Goal: Communication & Community: Answer question/provide support

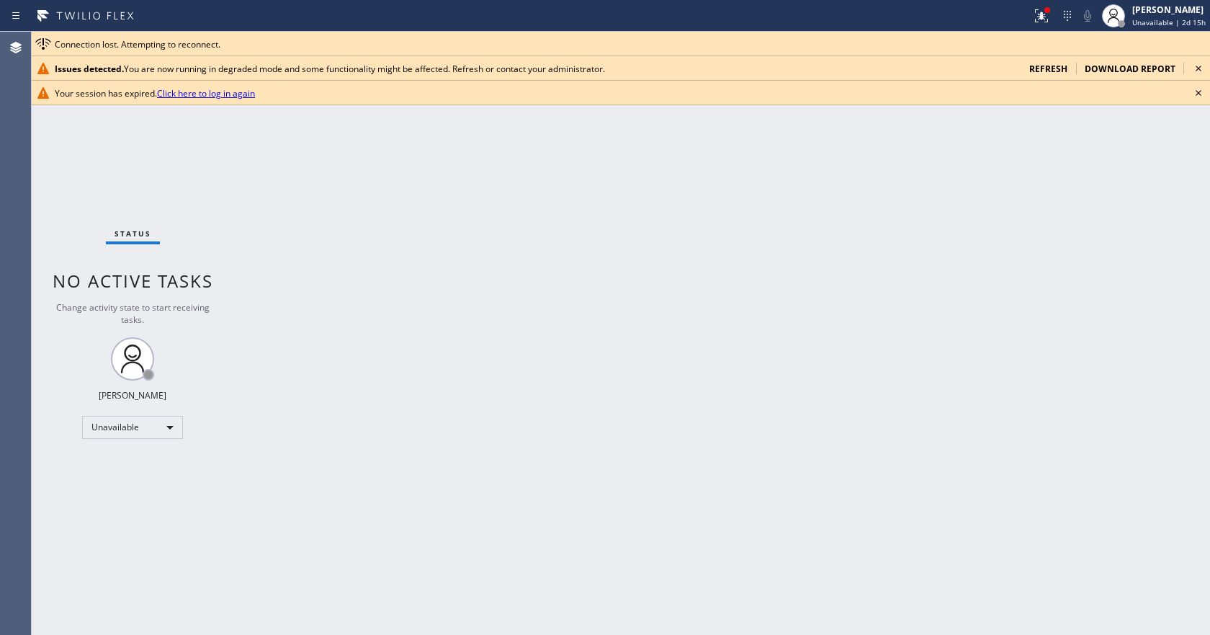
click at [1054, 67] on span "refresh" at bounding box center [1049, 69] width 38 height 12
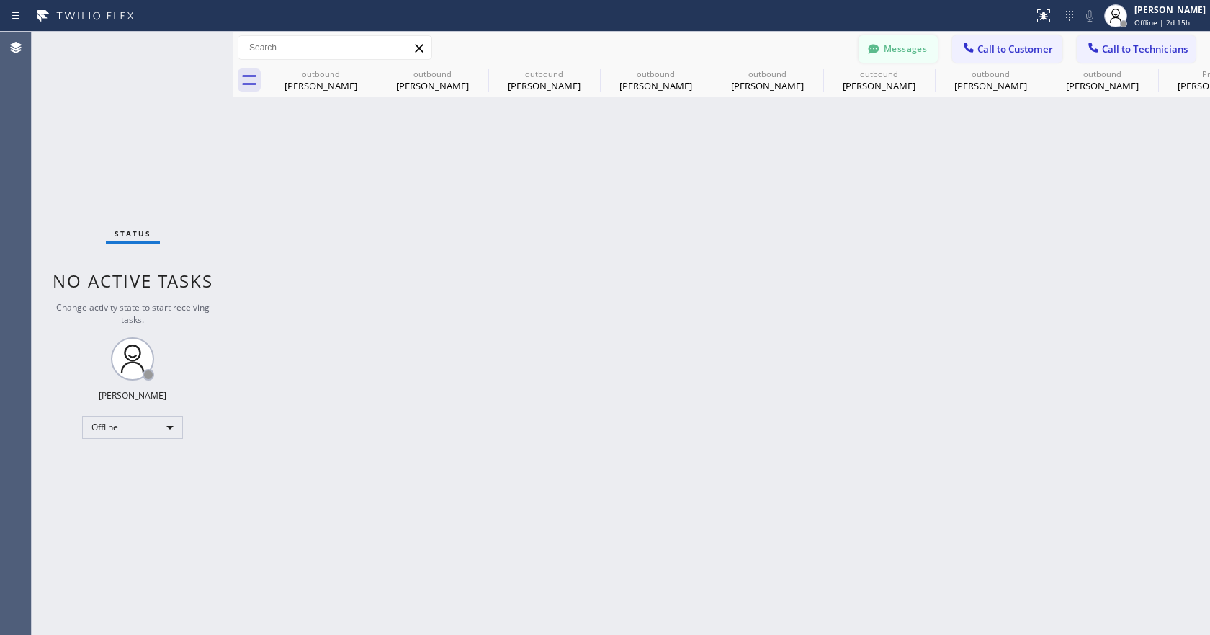
click at [911, 48] on button "Messages" at bounding box center [898, 48] width 79 height 27
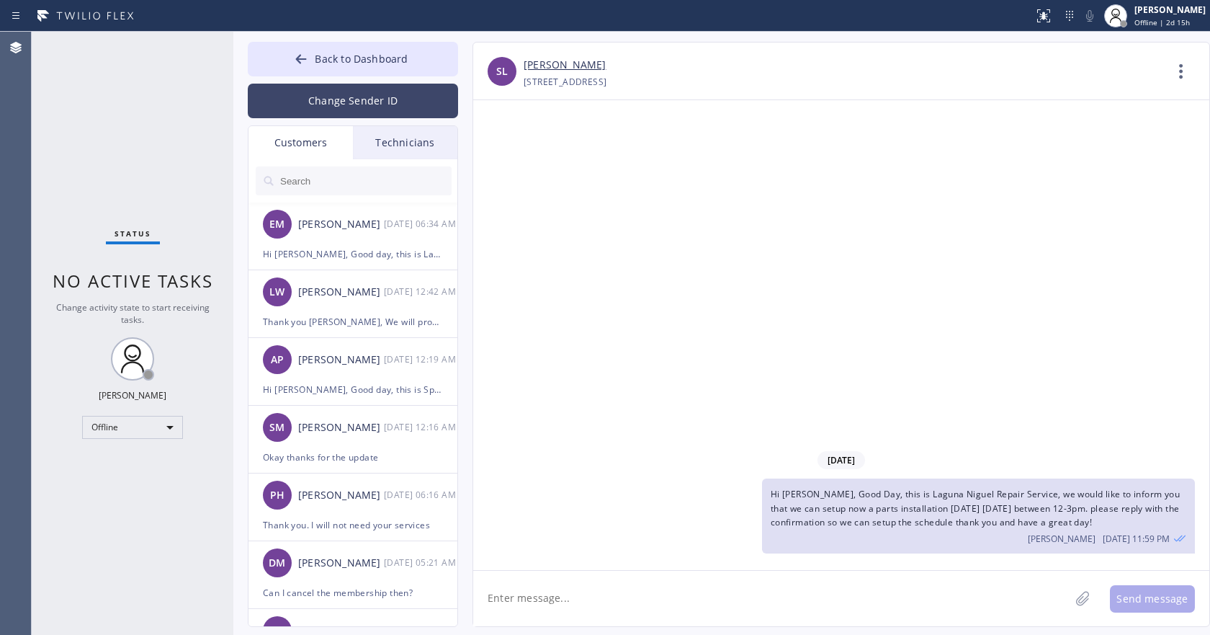
click at [353, 102] on button "Change Sender ID" at bounding box center [353, 101] width 210 height 35
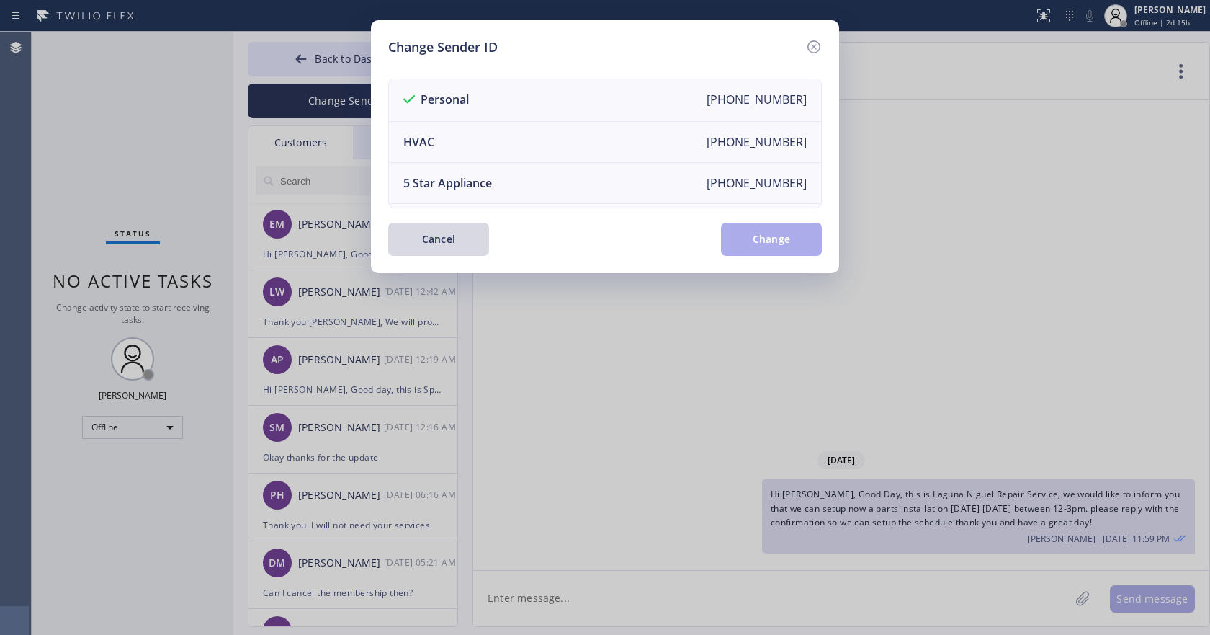
click at [308, 182] on div "Change Sender ID Personal +12136934111 HVAC +18559994417 5 Star Appliance +1855…" at bounding box center [605, 317] width 1210 height 635
click at [447, 245] on button "Cancel" at bounding box center [438, 239] width 101 height 33
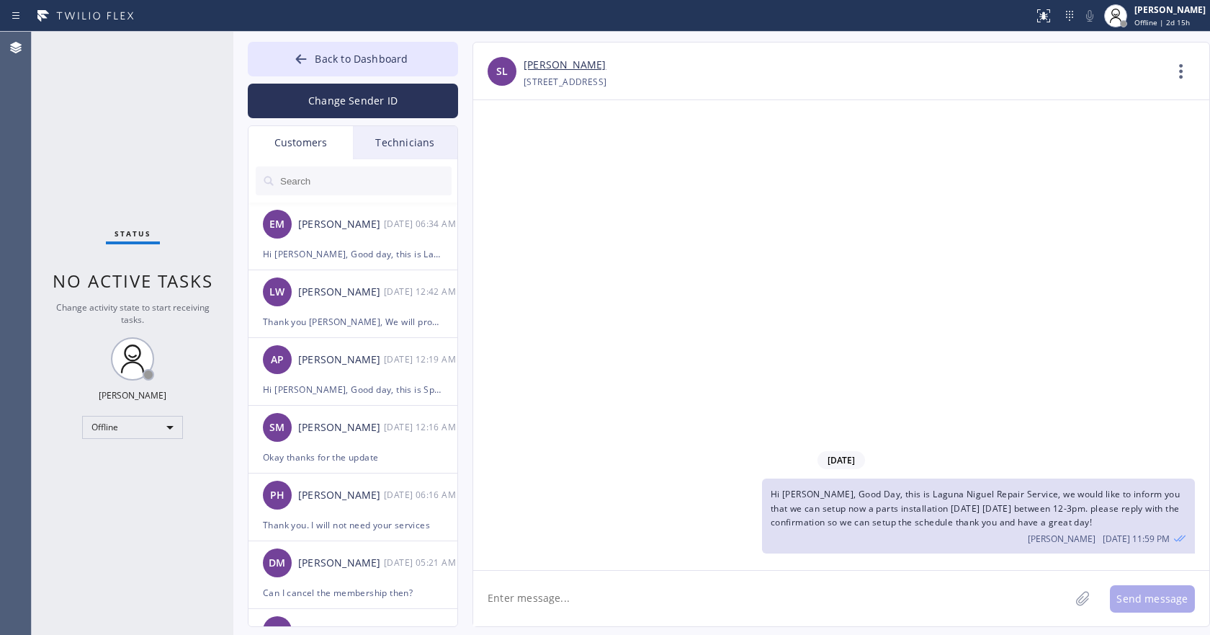
click at [318, 185] on input "text" at bounding box center [365, 180] width 173 height 29
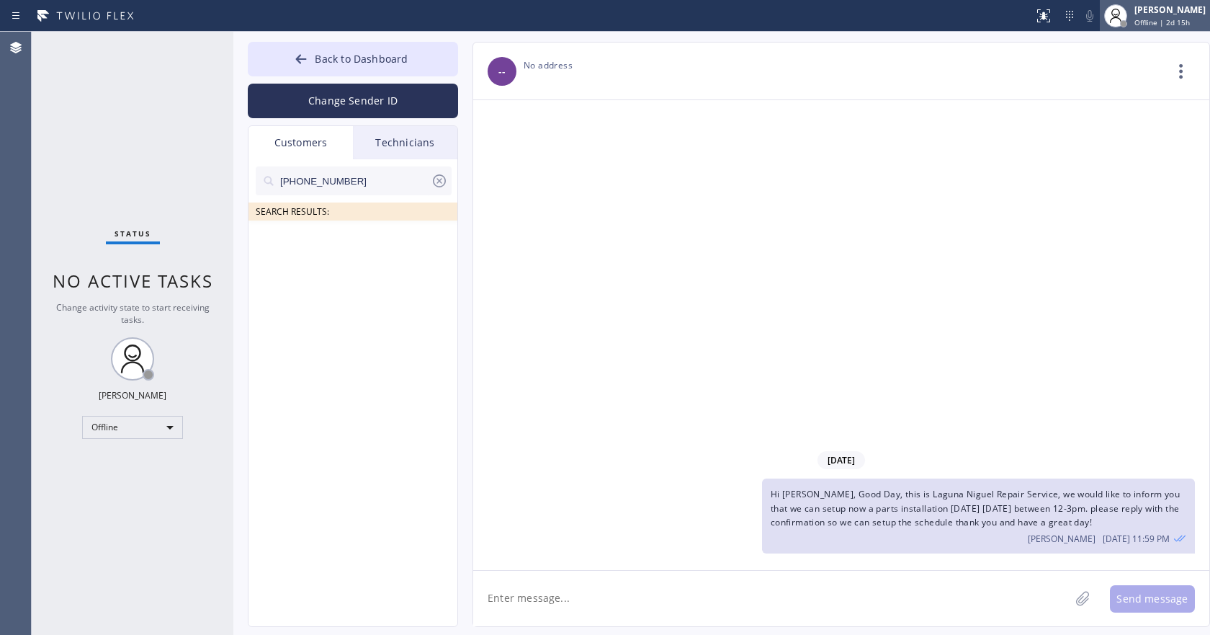
click at [1142, 25] on span "Offline | 2d 15h" at bounding box center [1162, 22] width 55 height 10
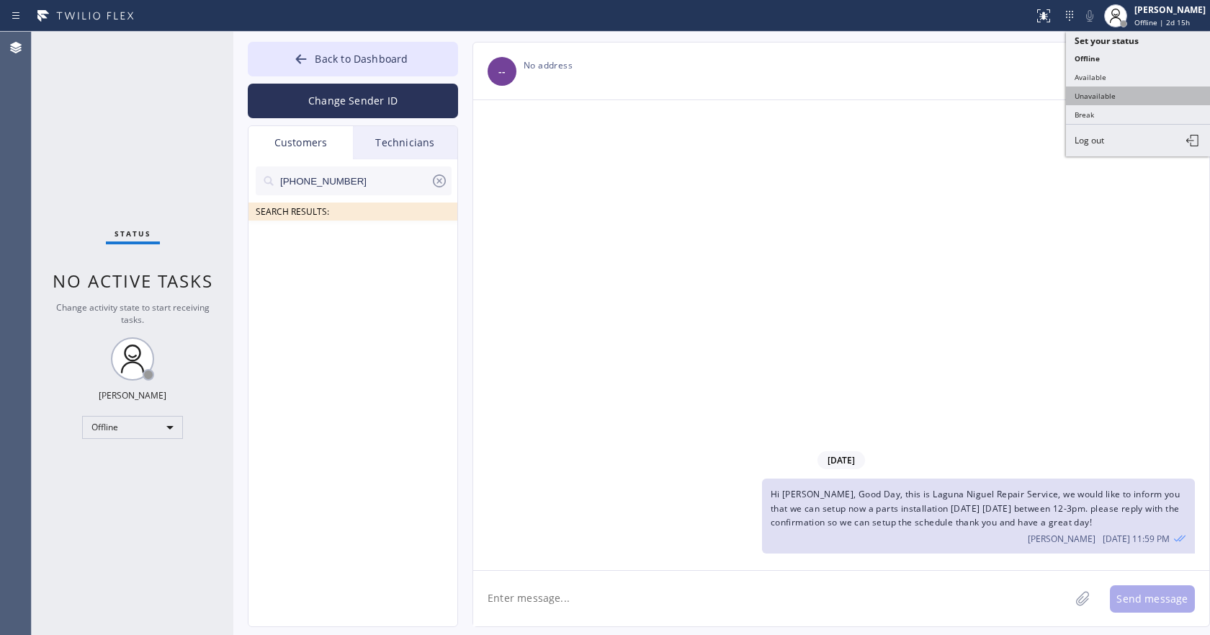
click at [1115, 93] on button "Unavailable" at bounding box center [1138, 95] width 144 height 19
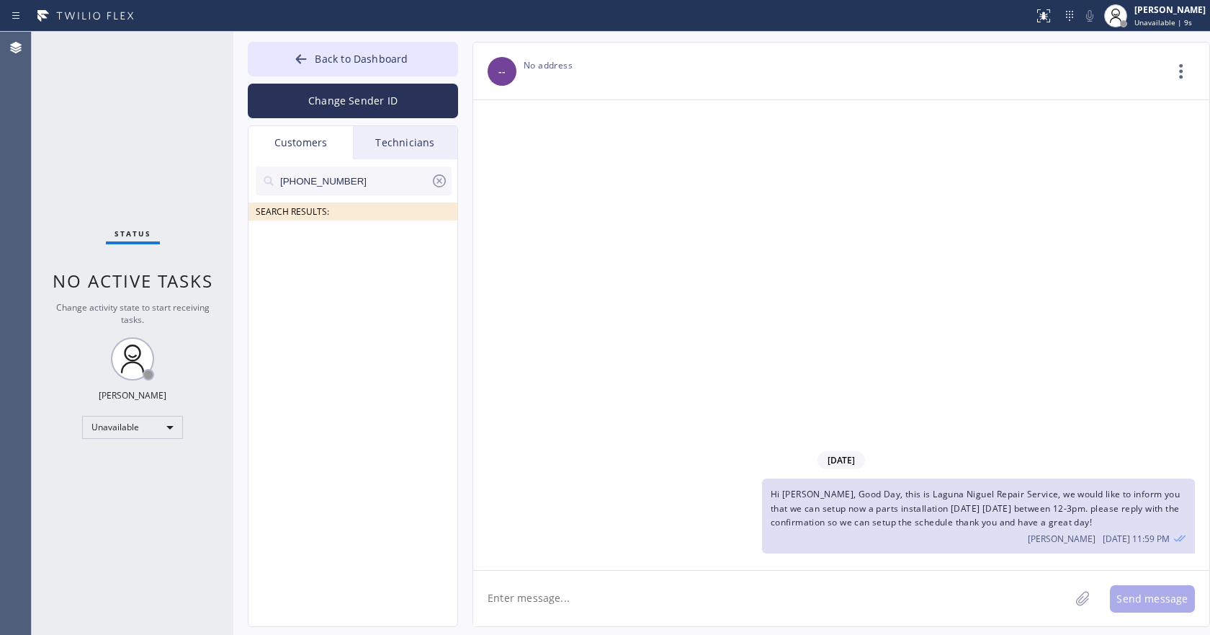
click at [365, 187] on input "(310) 729-7948" at bounding box center [355, 180] width 152 height 29
click at [369, 182] on input "(310) 729-7948" at bounding box center [355, 180] width 152 height 29
click at [372, 180] on input "(310) 729-7948" at bounding box center [355, 180] width 152 height 29
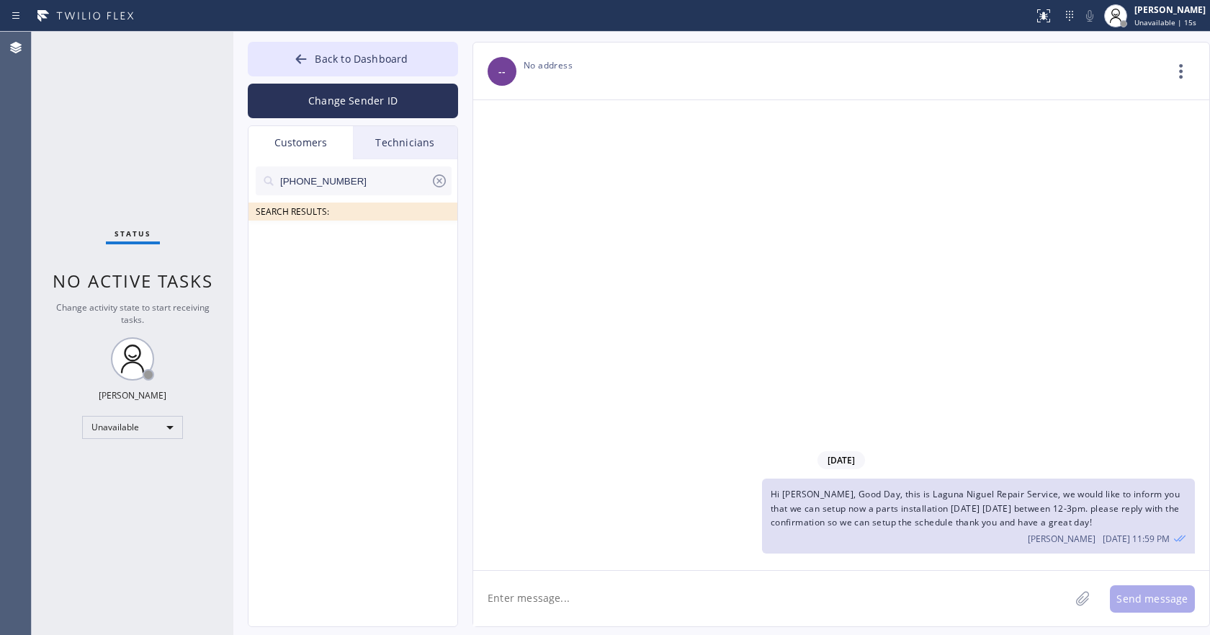
paste input "text"
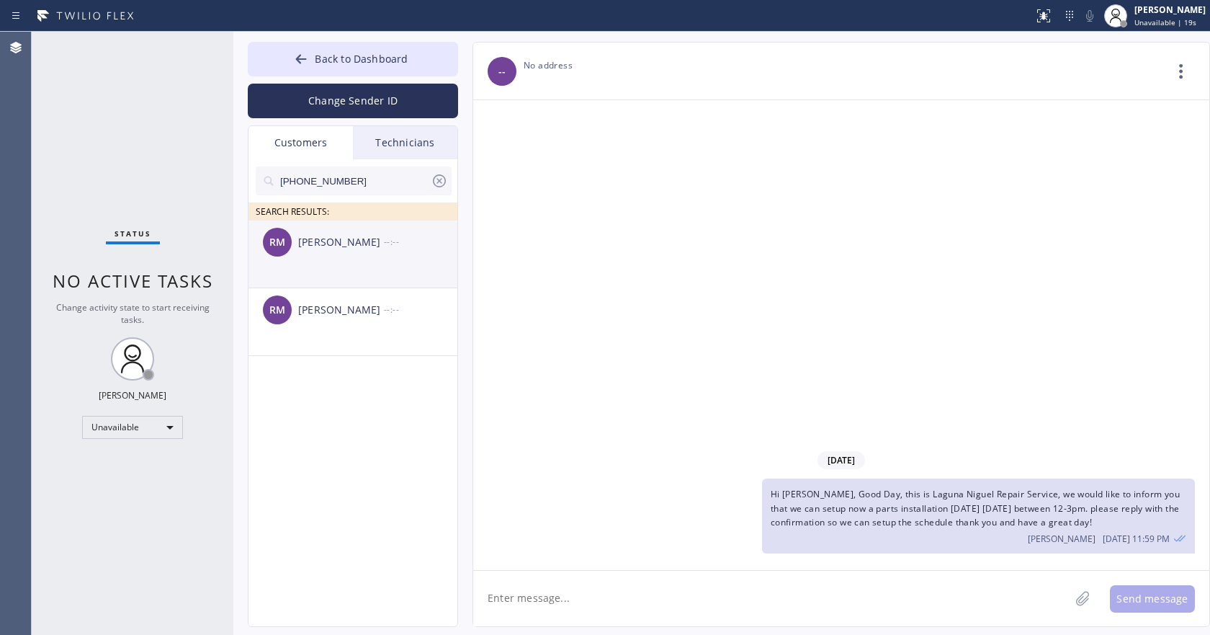
type input "(310) 729-7948"
click at [355, 251] on div "RM Reena Mahtani --:--" at bounding box center [354, 241] width 210 height 43
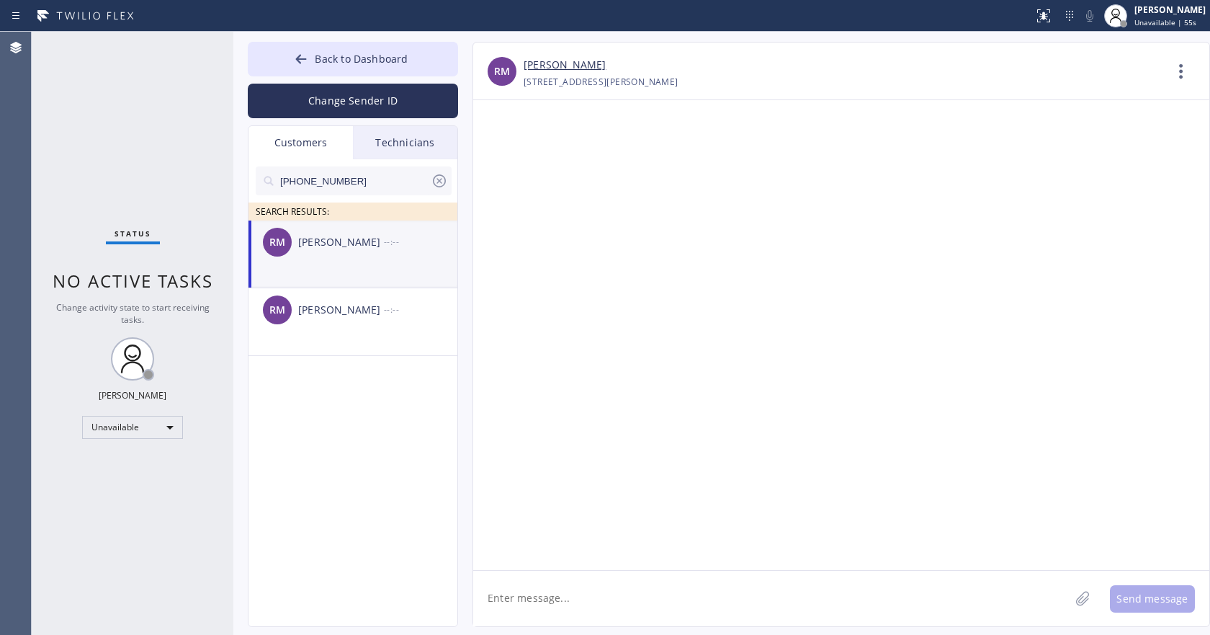
click at [532, 600] on textarea at bounding box center [771, 598] width 597 height 55
paste textarea "Good day! This is the appliance repair company you recently contacted. Unfortun…"
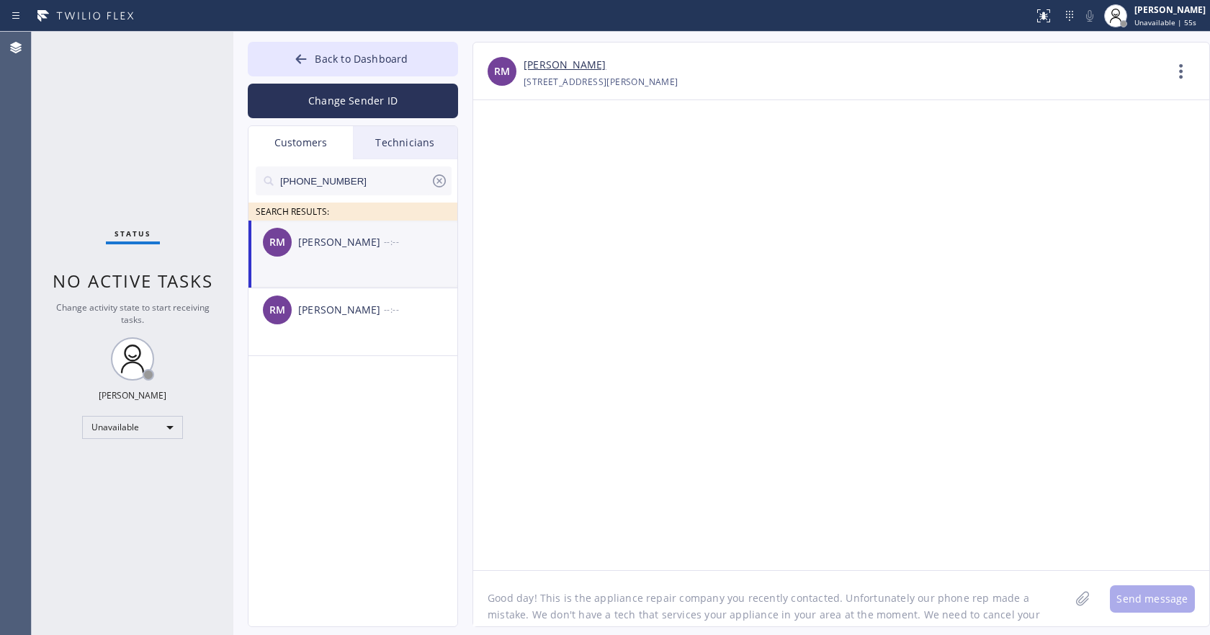
scroll to position [12, 0]
type textarea "Good day! This is the appliance repair company you recently contacted. Unfortun…"
click at [1141, 600] on button "Send message" at bounding box center [1152, 598] width 85 height 27
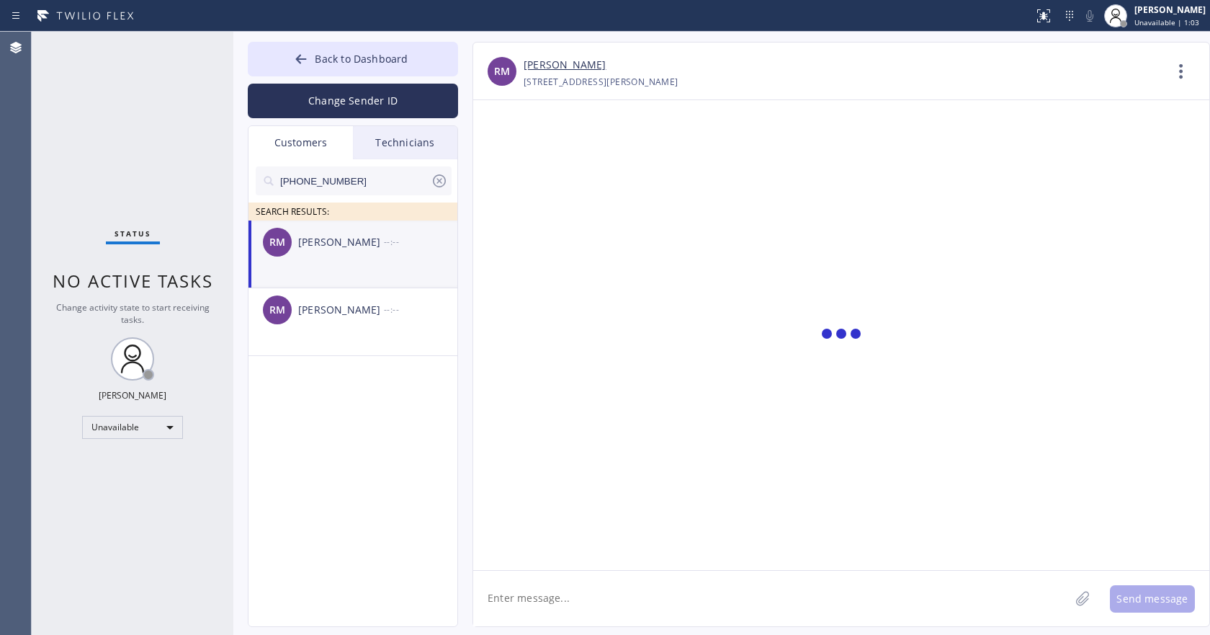
scroll to position [0, 0]
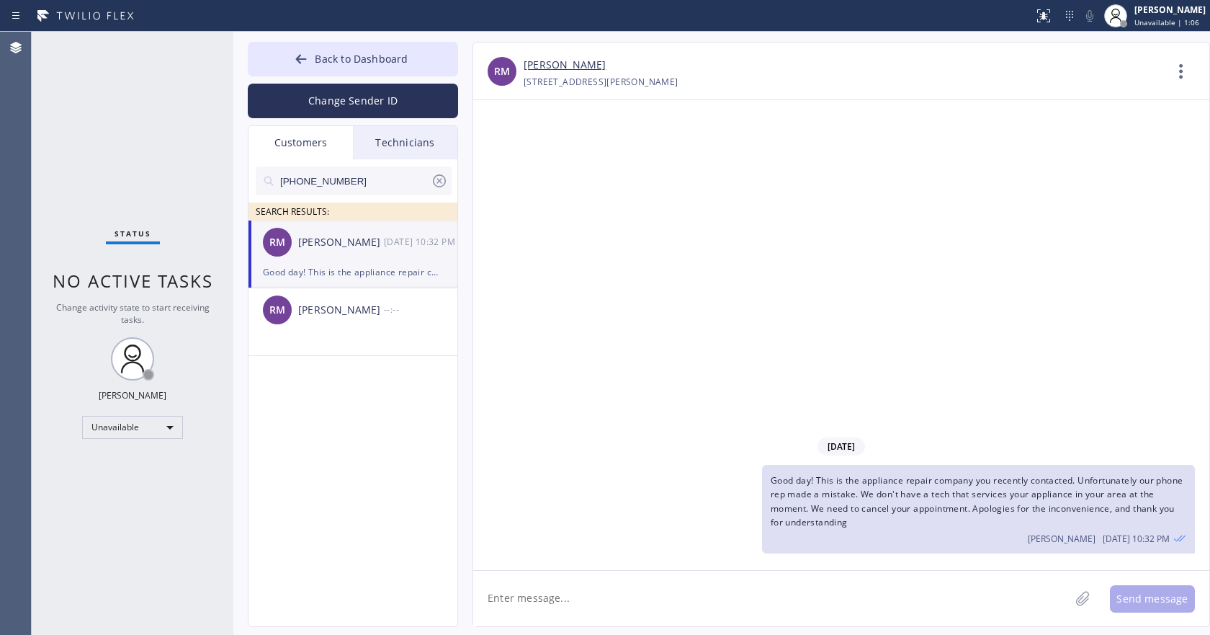
drag, startPoint x: 728, startPoint y: 378, endPoint x: 977, endPoint y: 29, distance: 428.9
click at [732, 375] on div "09/26/2025 Good day! This is the appliance repair company you recently contacte…" at bounding box center [841, 335] width 736 height 470
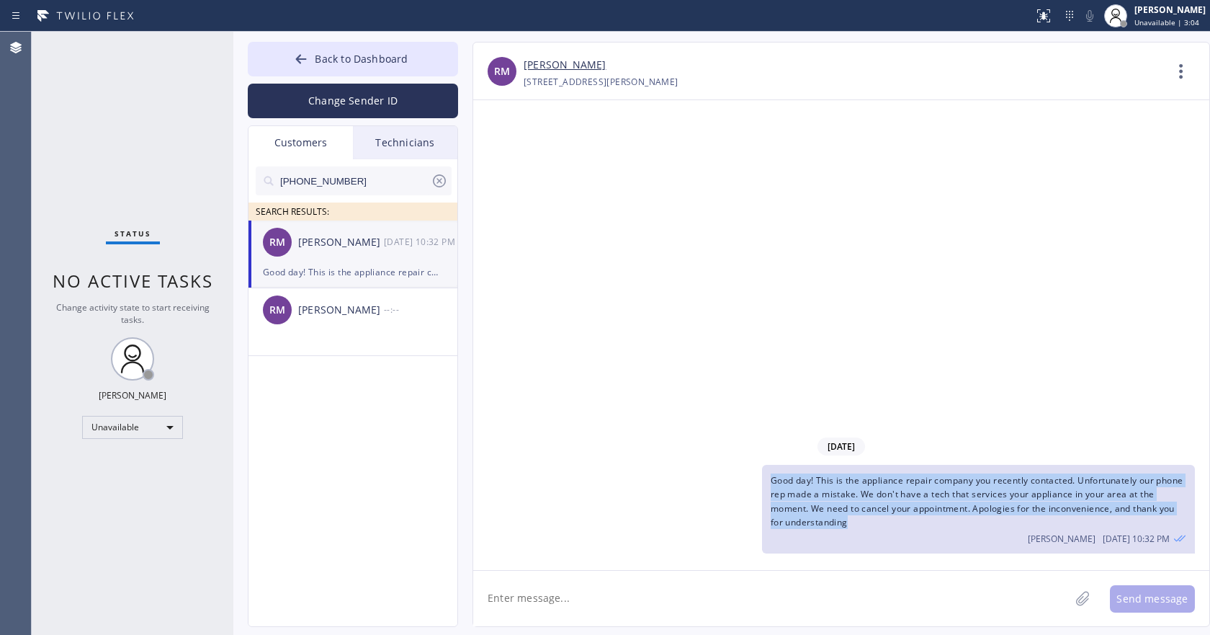
drag, startPoint x: 857, startPoint y: 516, endPoint x: 763, endPoint y: 483, distance: 99.1
click at [763, 483] on div "Good day! This is the appliance repair company you recently contacted. Unfortun…" at bounding box center [978, 509] width 433 height 89
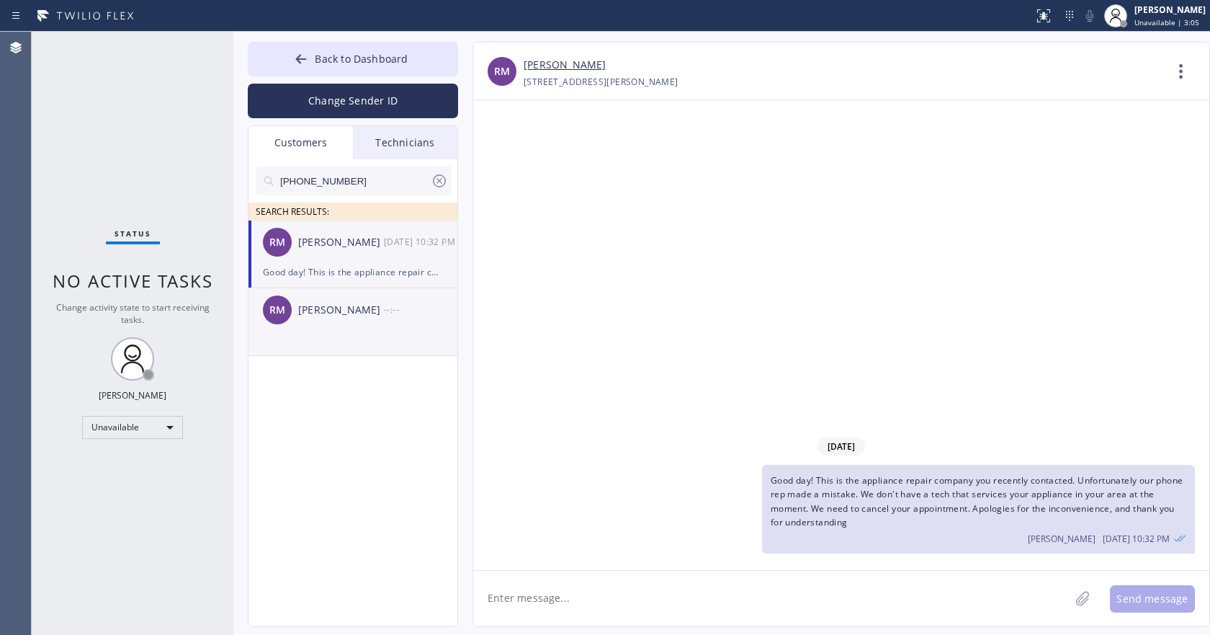
click at [361, 324] on div "RM Reena Mahtani --:--" at bounding box center [354, 309] width 210 height 43
click at [862, 527] on div "Good day! This is the appliance repair company you recently contacted. Unfortun…" at bounding box center [978, 509] width 433 height 89
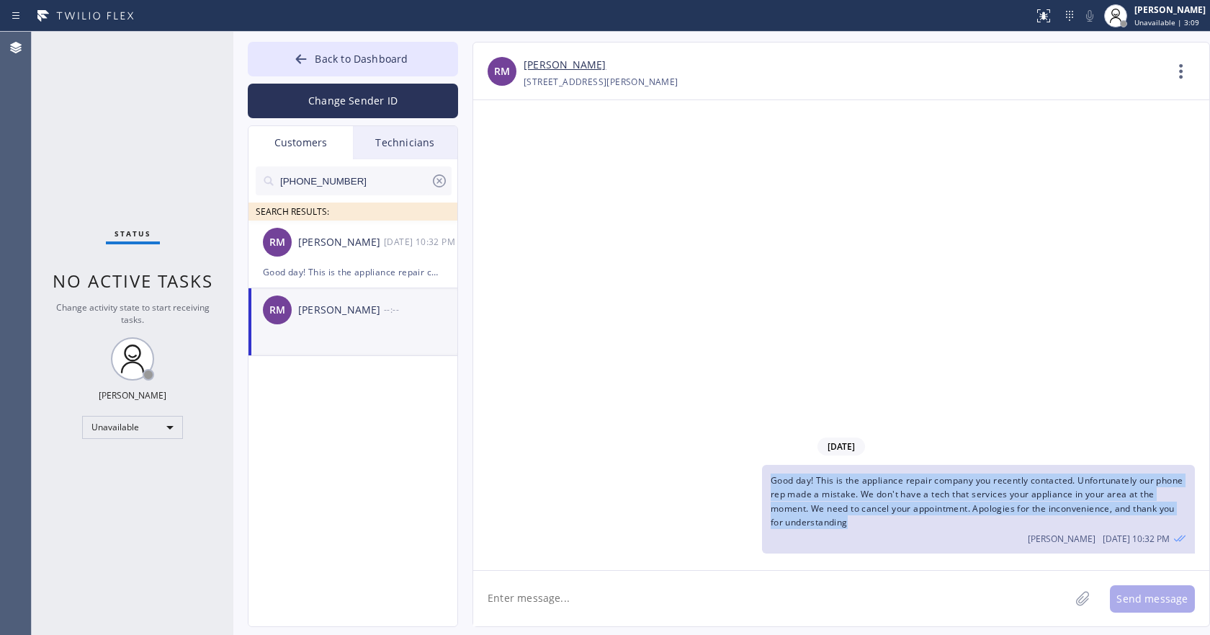
drag, startPoint x: 862, startPoint y: 527, endPoint x: 760, endPoint y: 480, distance: 111.9
click at [760, 480] on div "Good day! This is the appliance repair company you recently contacted. Unfortun…" at bounding box center [834, 509] width 722 height 89
copy span "Good day! This is the appliance repair company you recently contacted. Unfortun…"
click at [331, 50] on button "Back to Dashboard" at bounding box center [353, 59] width 210 height 35
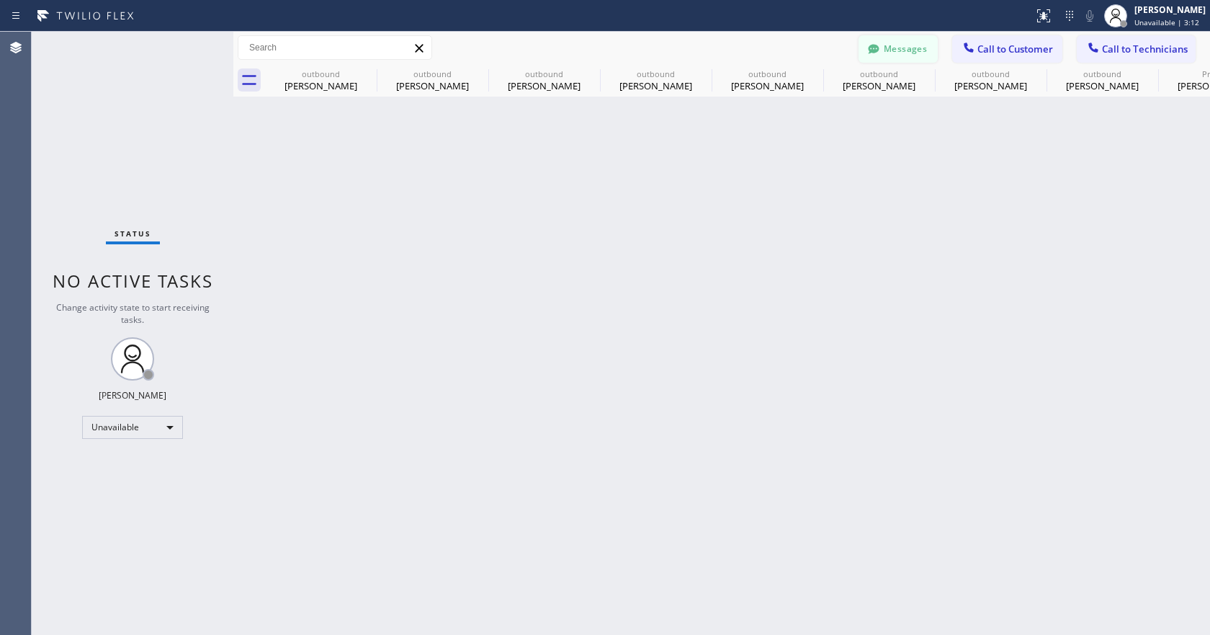
click at [912, 43] on button "Messages" at bounding box center [898, 48] width 79 height 27
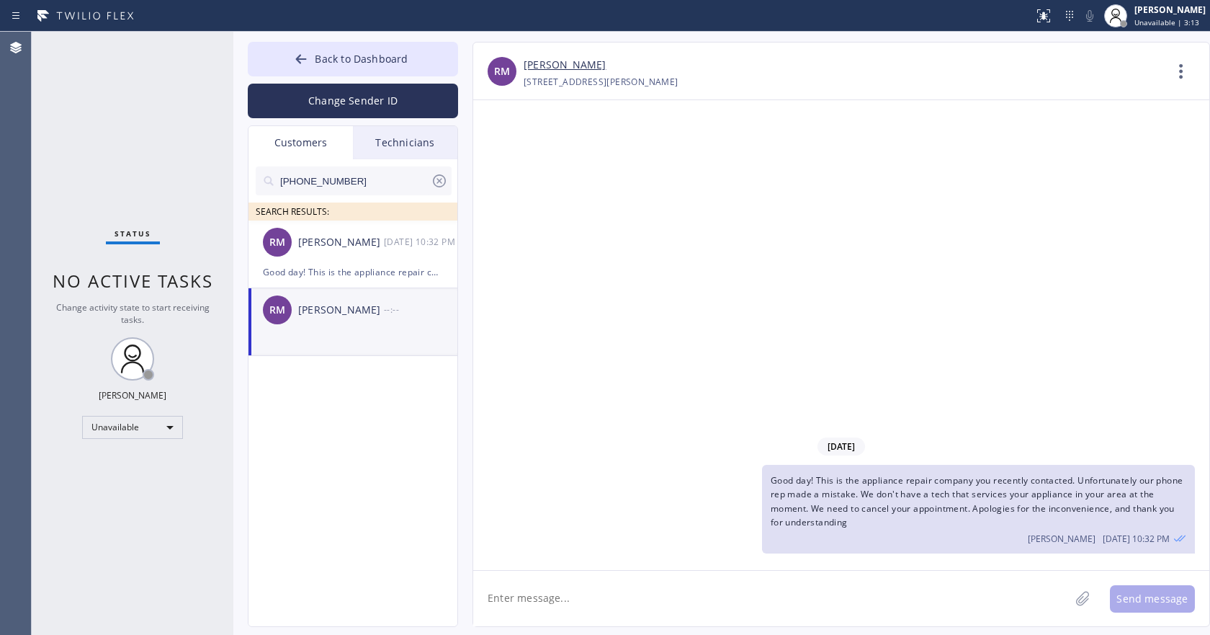
click at [441, 182] on icon at bounding box center [439, 180] width 17 height 17
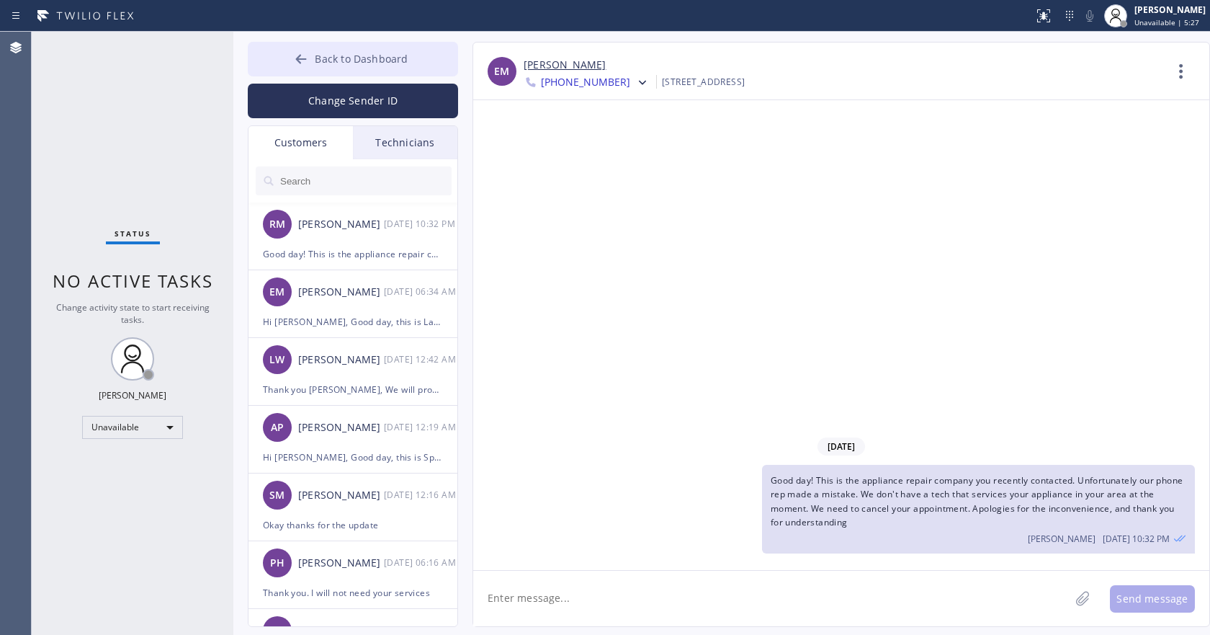
click at [331, 54] on span "Back to Dashboard" at bounding box center [361, 59] width 93 height 14
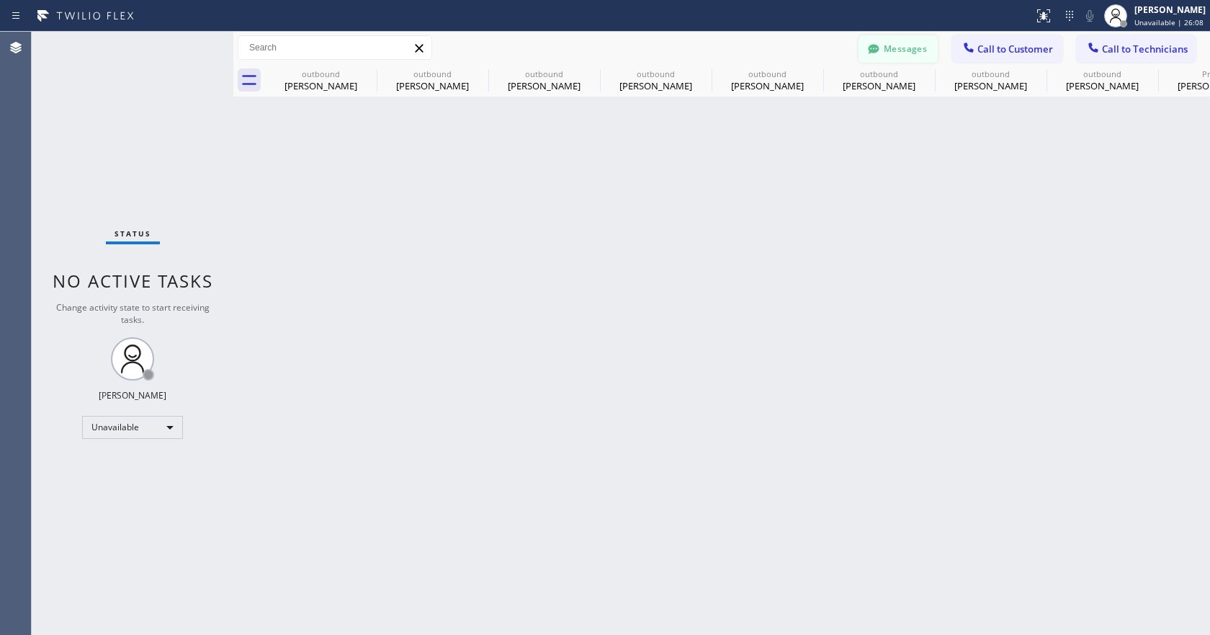
click at [891, 48] on button "Messages" at bounding box center [898, 48] width 79 height 27
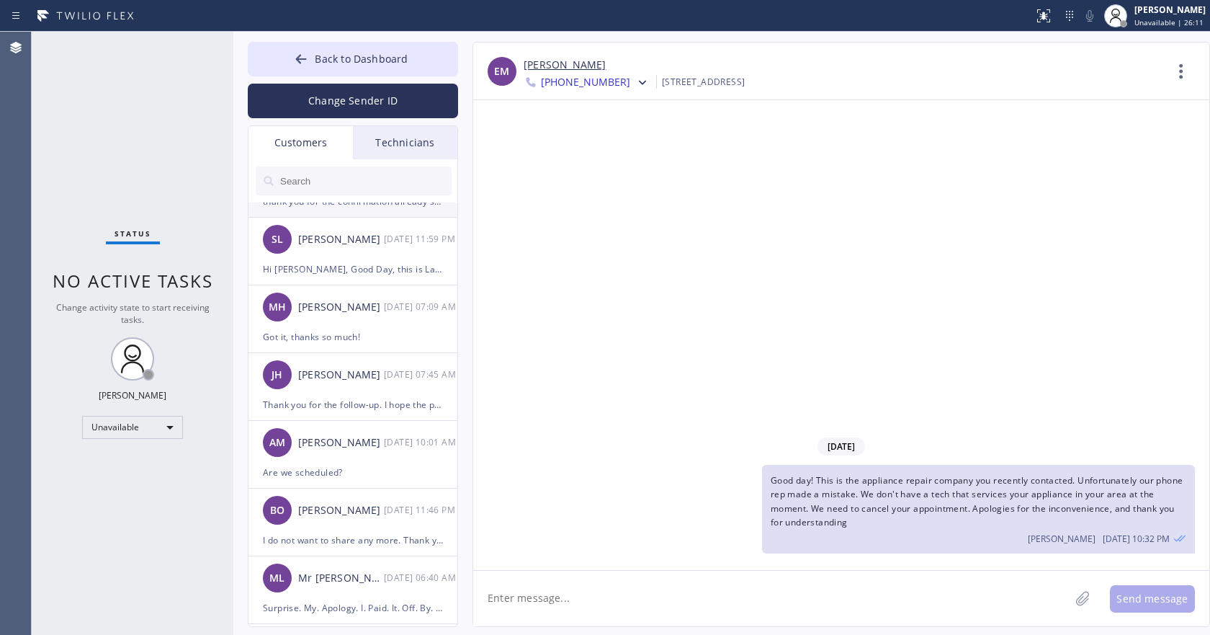
scroll to position [576, 0]
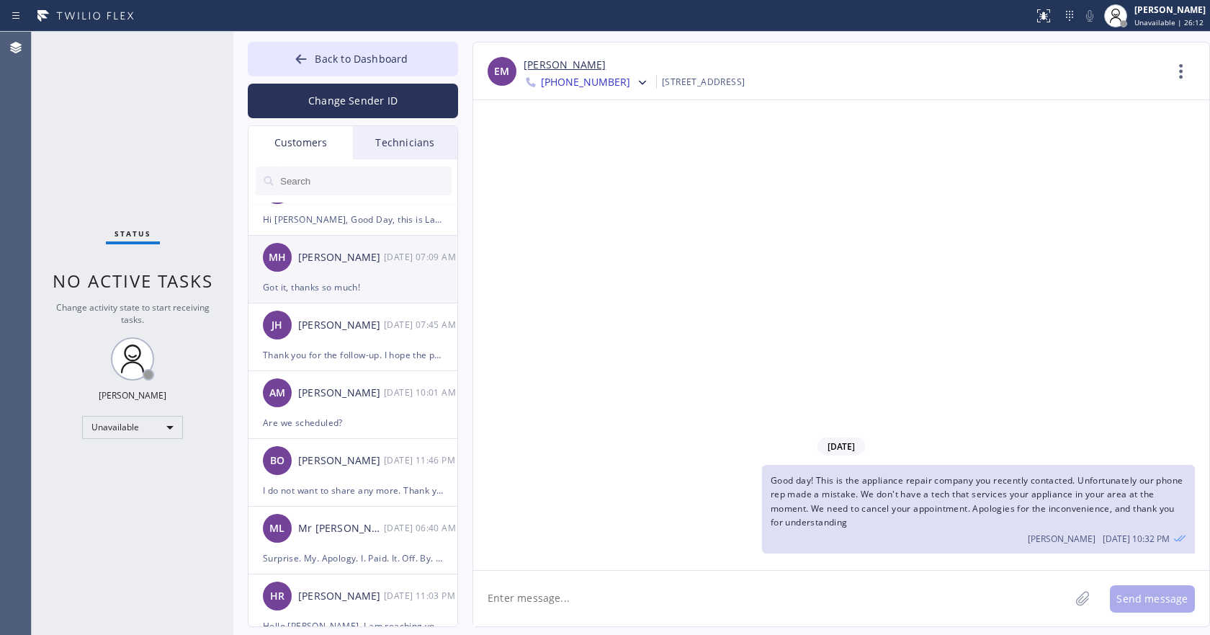
click at [373, 287] on div "Got it, thanks so much!" at bounding box center [353, 287] width 180 height 17
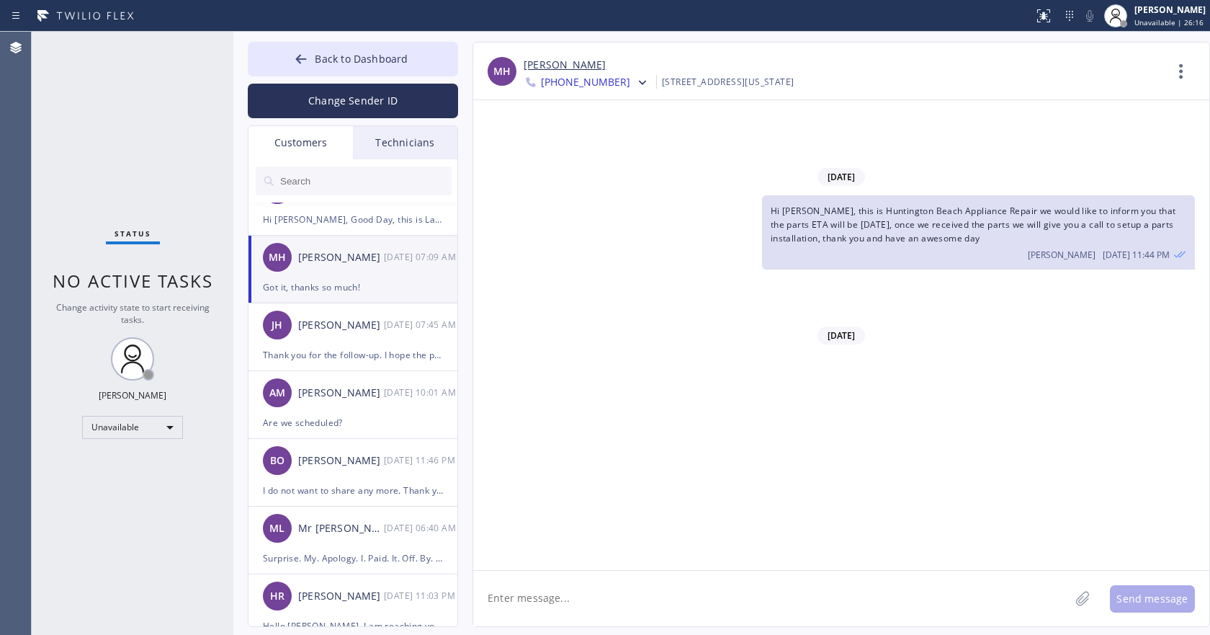
click at [331, 273] on div "MH Michelle Hobson 09/18 07:09 AM" at bounding box center [354, 257] width 210 height 43
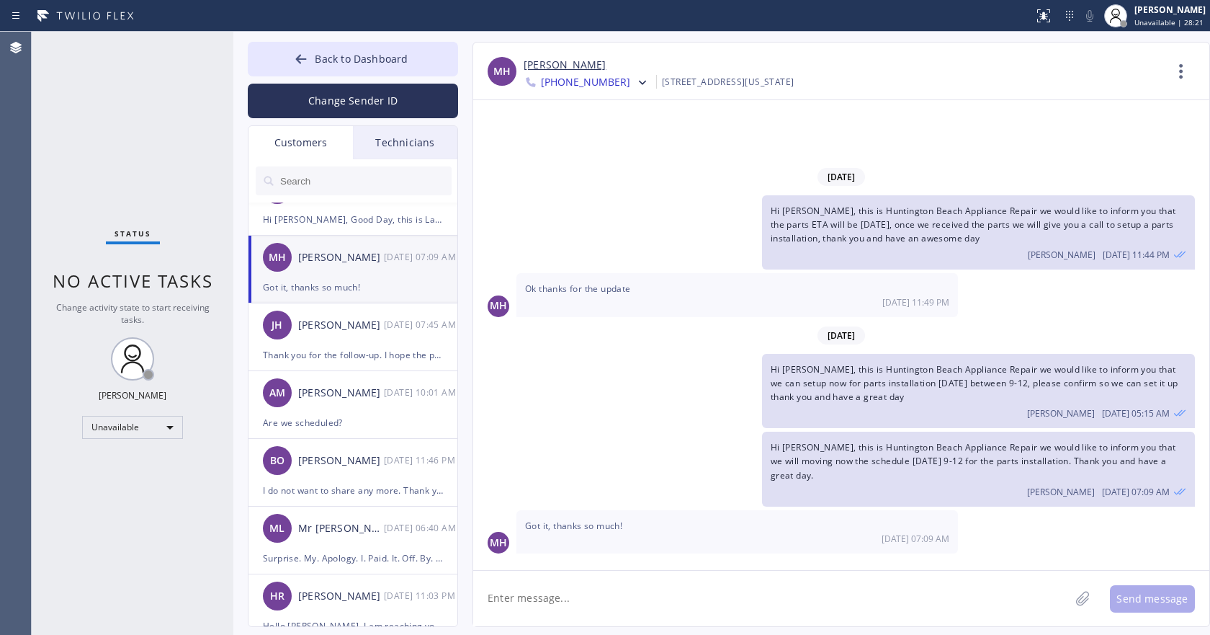
click at [607, 591] on textarea at bounding box center [771, 598] width 597 height 55
type textarea "Hi Michelle sorry i was out"
click at [324, 56] on span "Back to Dashboard" at bounding box center [361, 59] width 93 height 14
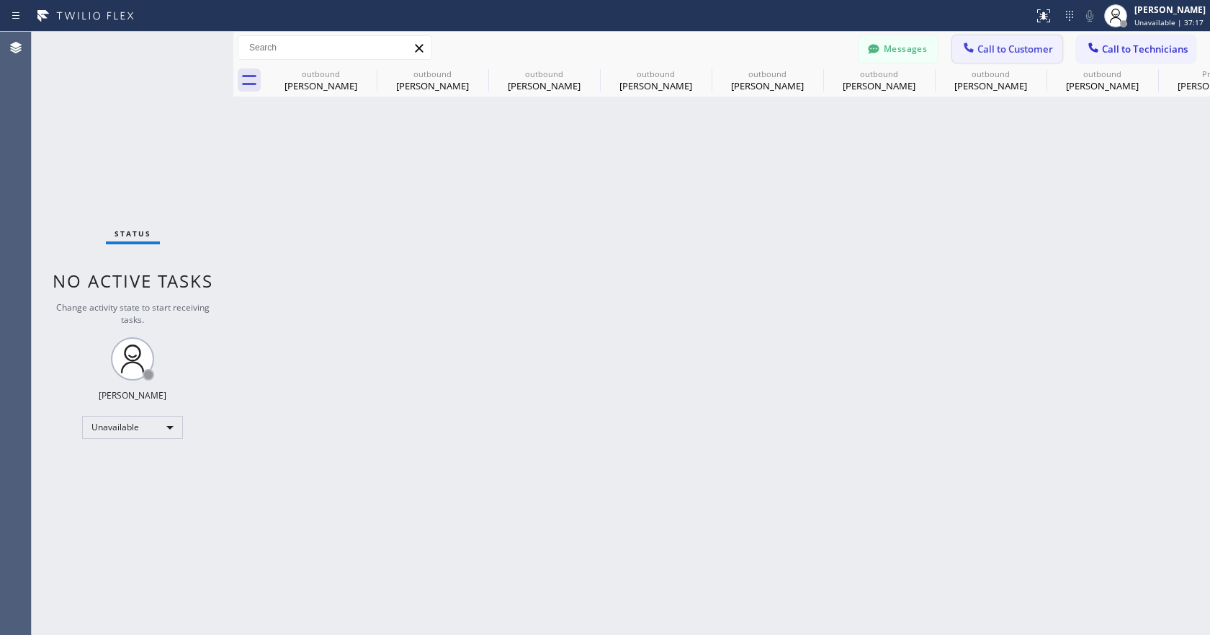
click at [1010, 47] on span "Call to Customer" at bounding box center [1016, 49] width 76 height 13
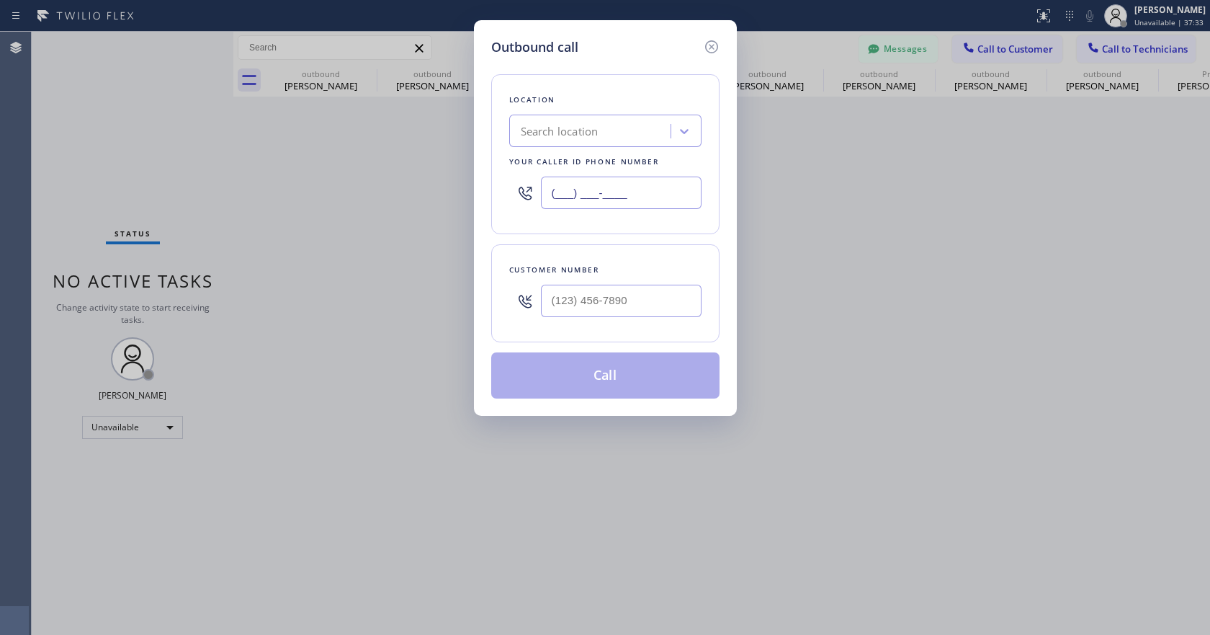
click at [559, 203] on input "(___) ___-____" at bounding box center [621, 193] width 161 height 32
paste input "714) 710-8409"
type input "(714) 710-8409"
click at [546, 304] on input "(___) ___-____" at bounding box center [621, 301] width 161 height 32
paste input "949) 441-9110"
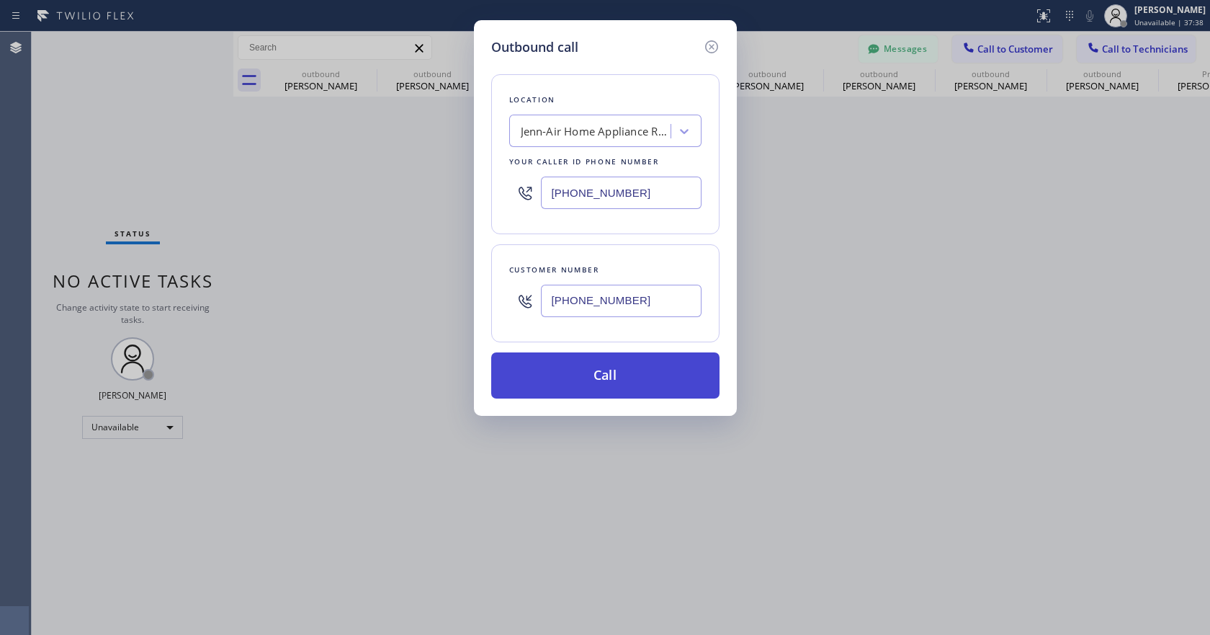
type input "(949) 441-9110"
click at [584, 378] on button "Call" at bounding box center [605, 375] width 228 height 46
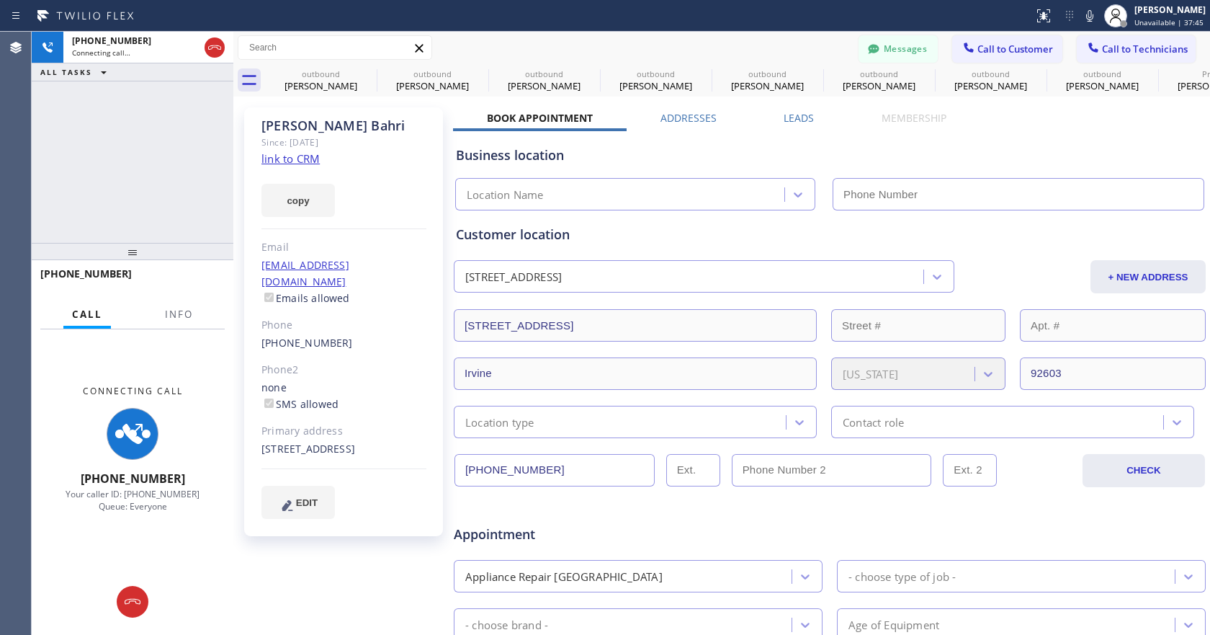
type input "(714) 710-8409"
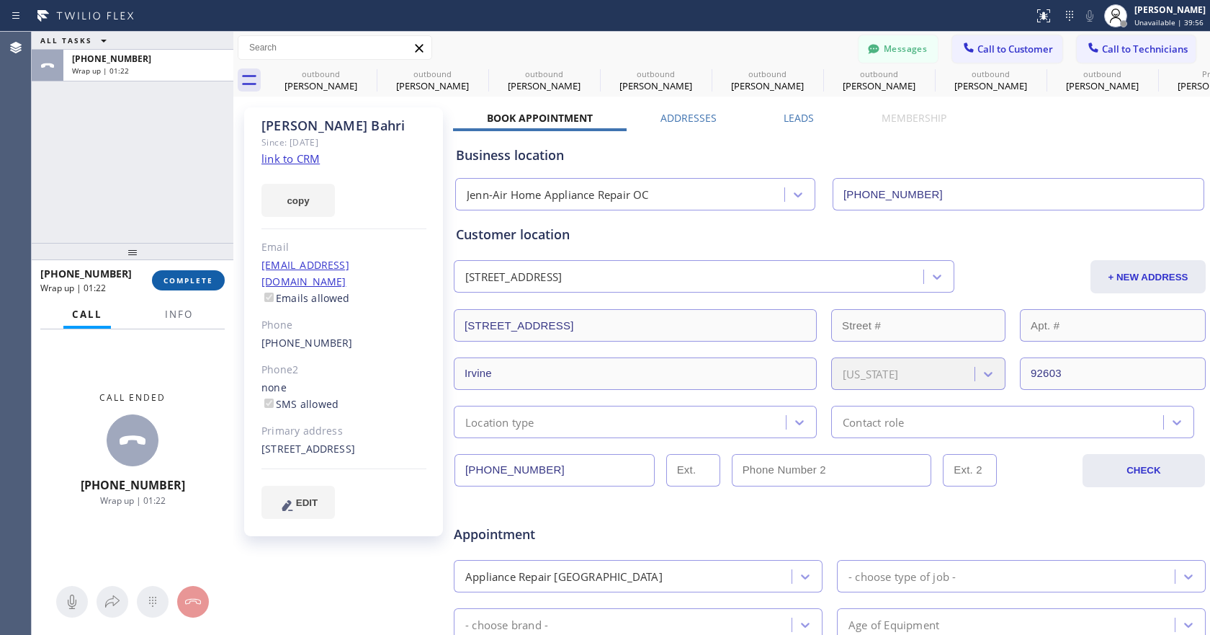
click at [182, 291] on div "+19494419110 Wrap up | 01:22 COMPLETE" at bounding box center [132, 280] width 184 height 37
click at [188, 272] on button "COMPLETE" at bounding box center [188, 280] width 73 height 20
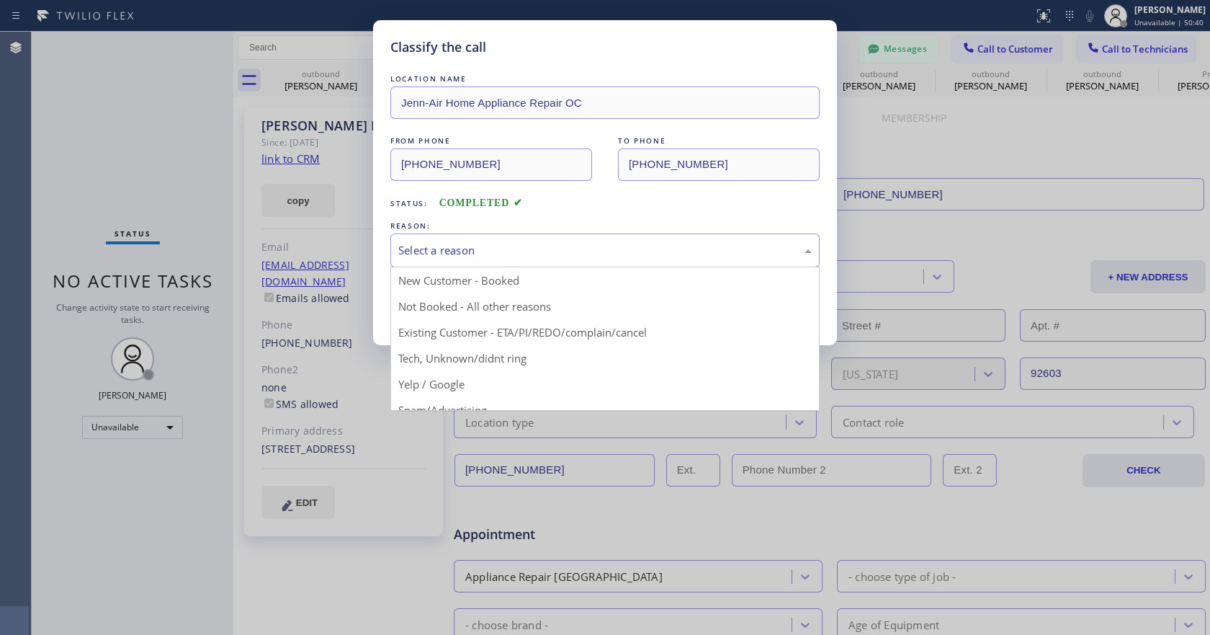
click at [447, 254] on div "Select a reason" at bounding box center [605, 250] width 414 height 17
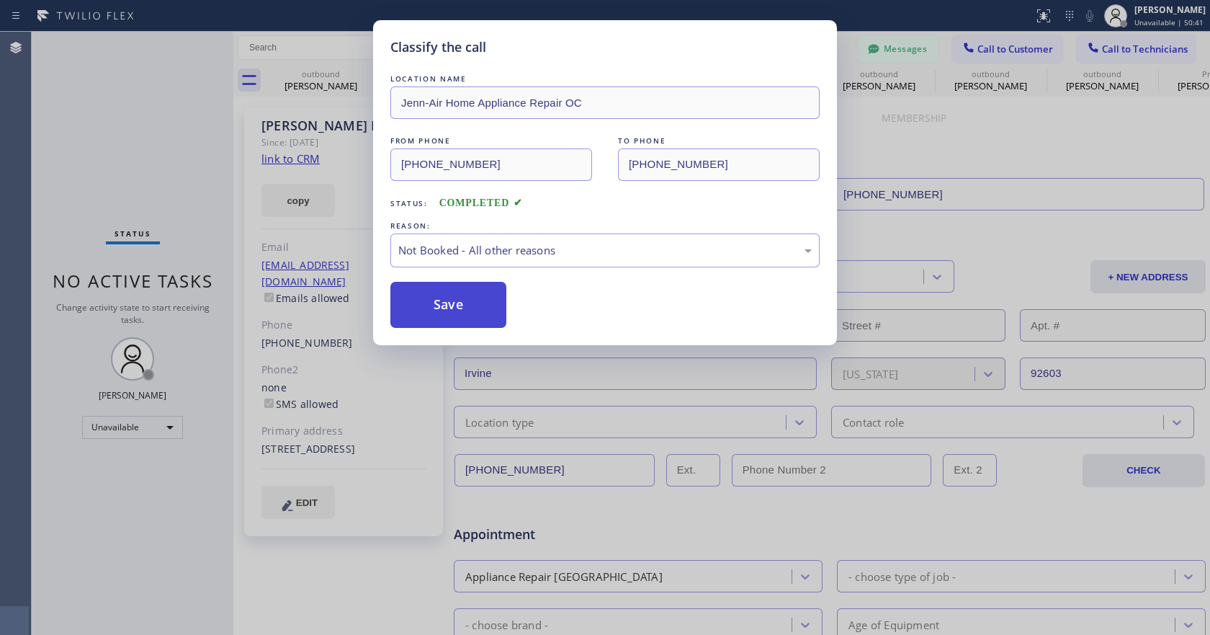
click at [420, 286] on button "Save" at bounding box center [449, 305] width 116 height 46
